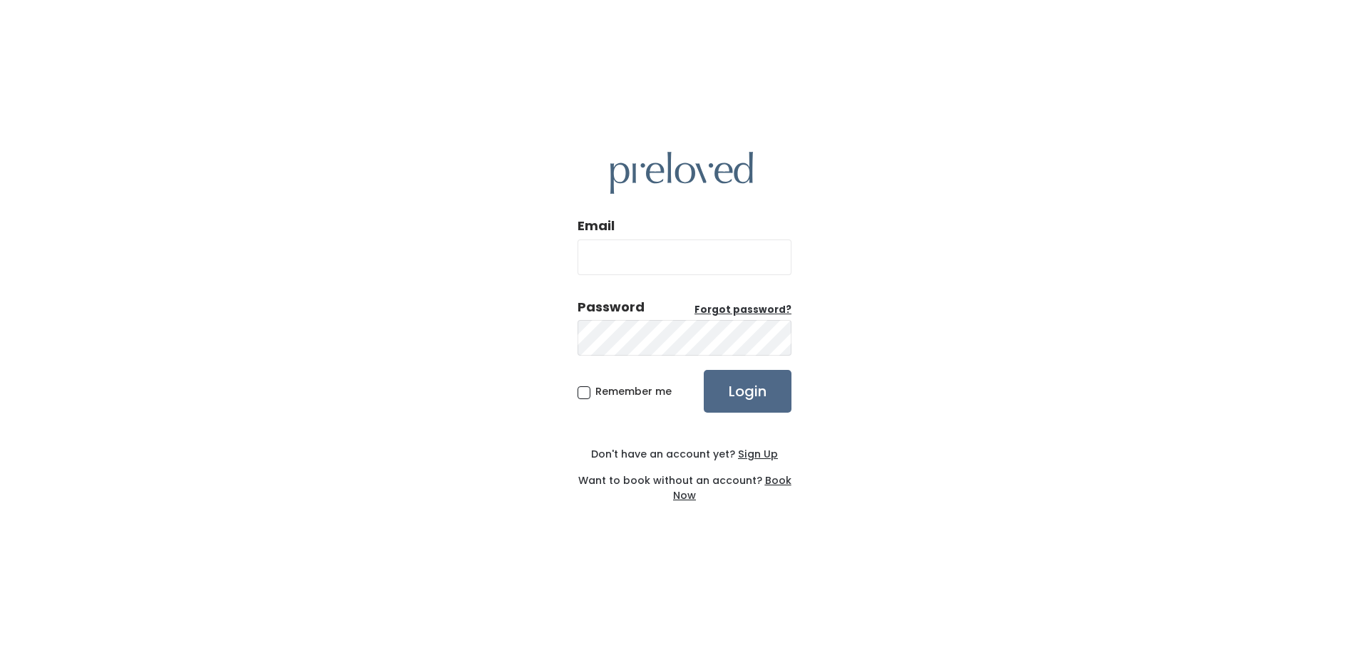
click at [620, 265] on input "Email" at bounding box center [685, 258] width 214 height 36
type input "[EMAIL_ADDRESS][DOMAIN_NAME]"
click at [704, 370] on input "Login" at bounding box center [748, 391] width 88 height 43
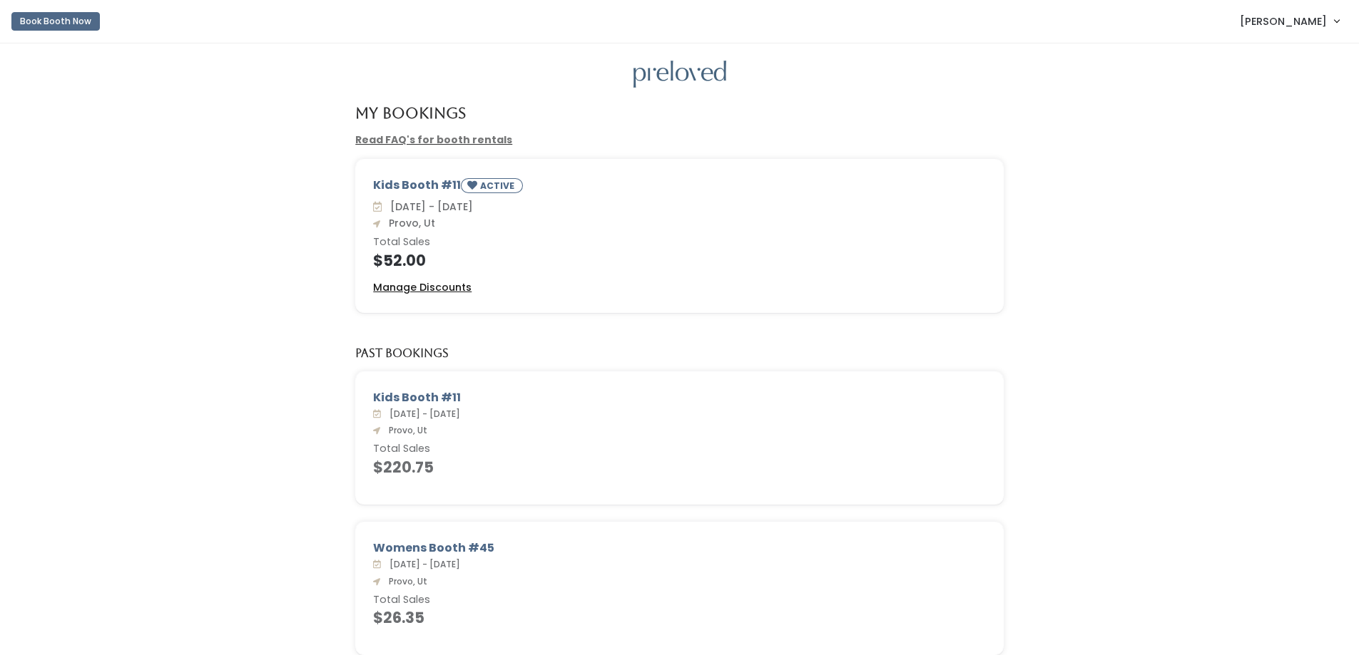
click at [461, 285] on u "Manage Discounts" at bounding box center [422, 287] width 98 height 14
